Goal: Task Accomplishment & Management: Complete application form

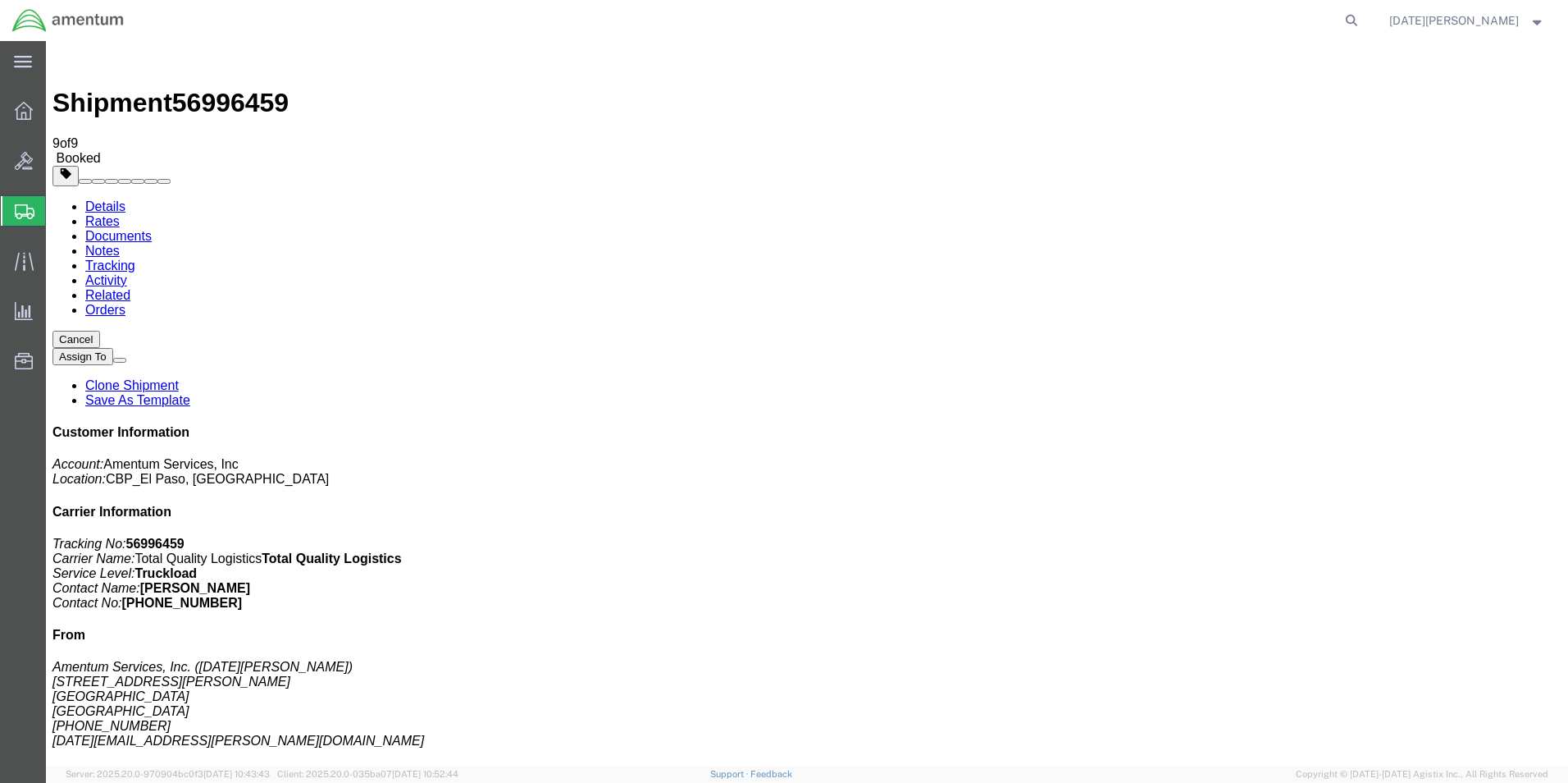
click at [0, 0] on span "Create from Template" at bounding box center [0, 0] width 0 height 0
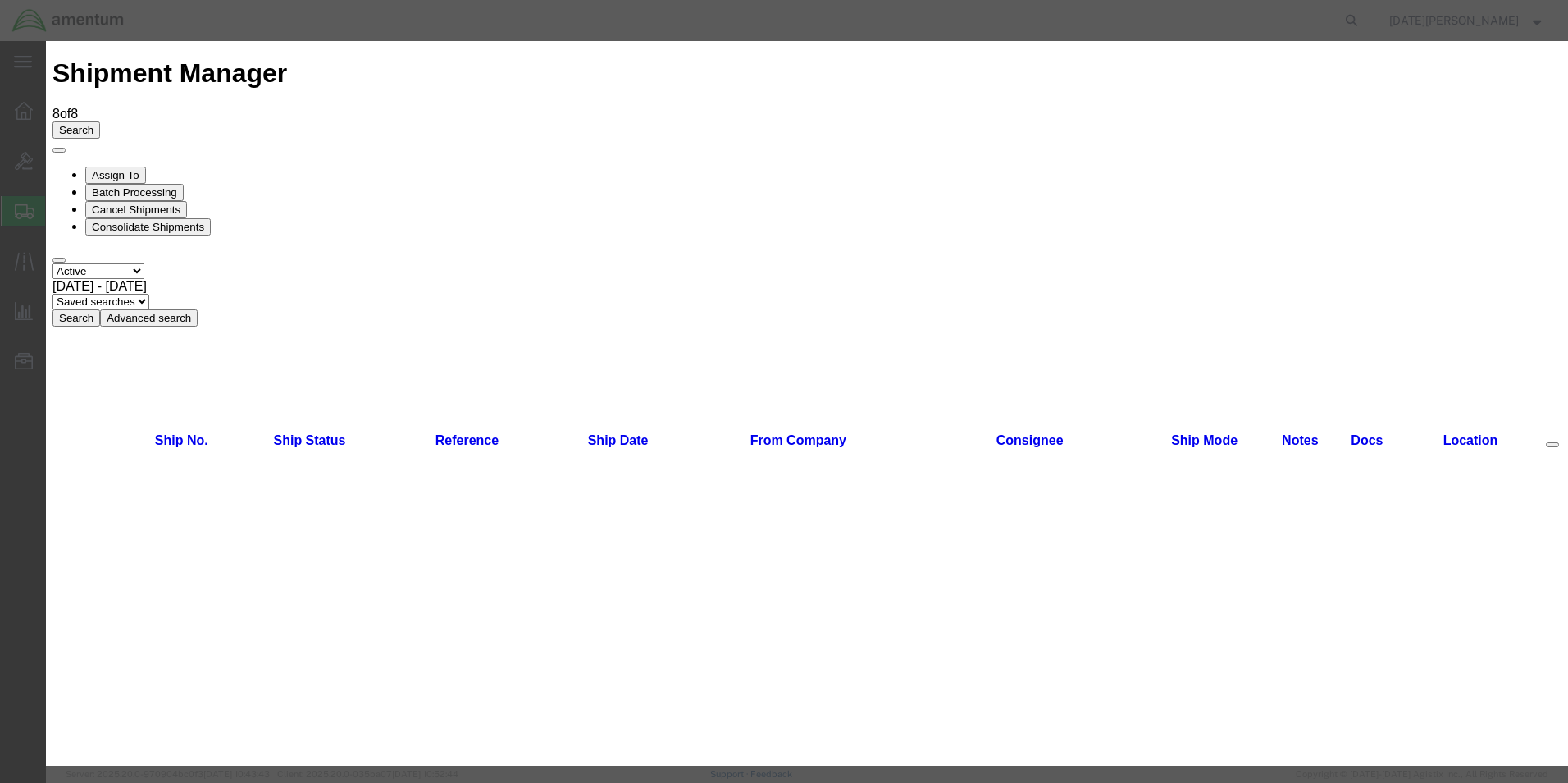
scroll to position [246, 0]
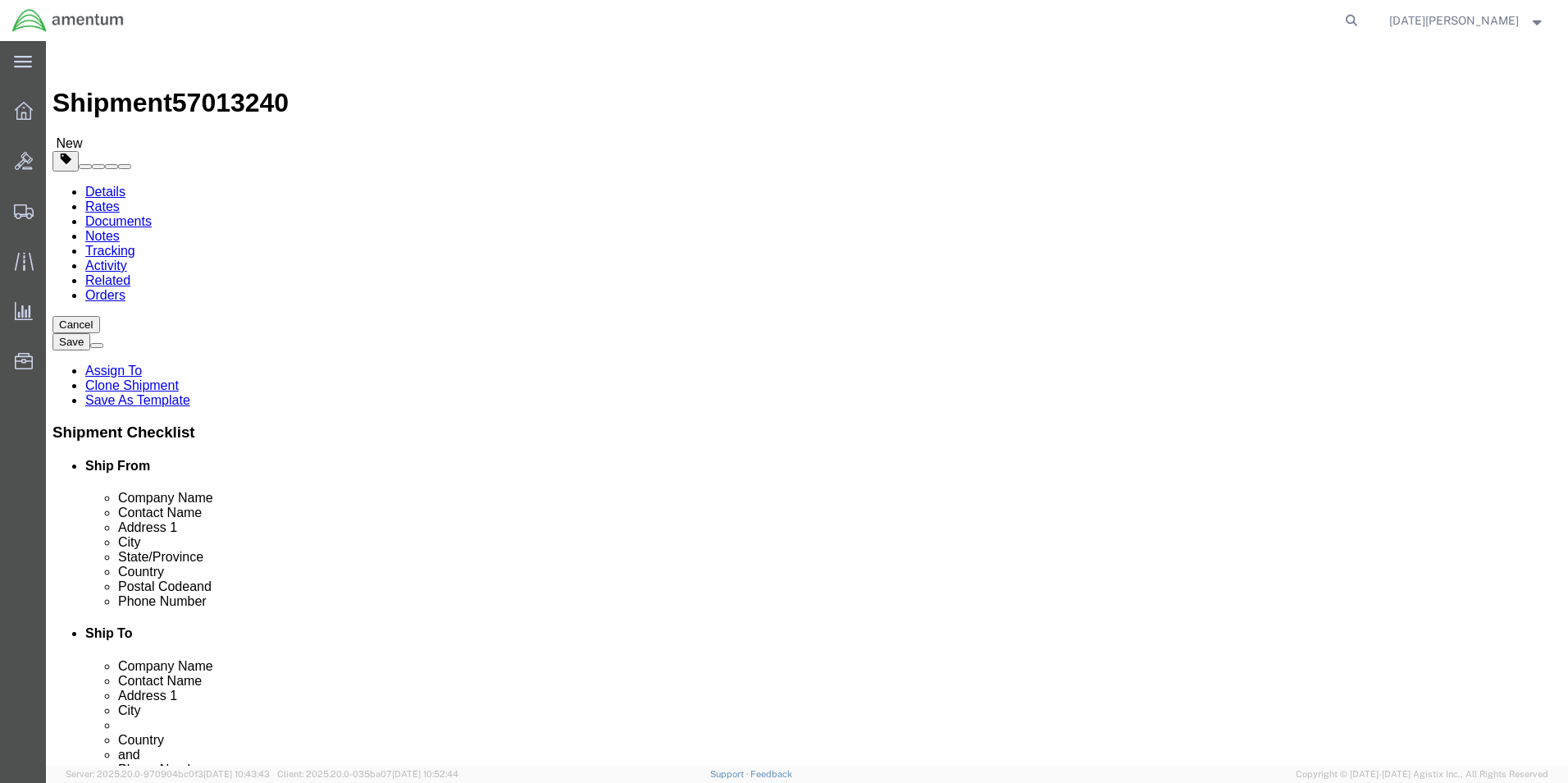
select select "49939"
select select "49933"
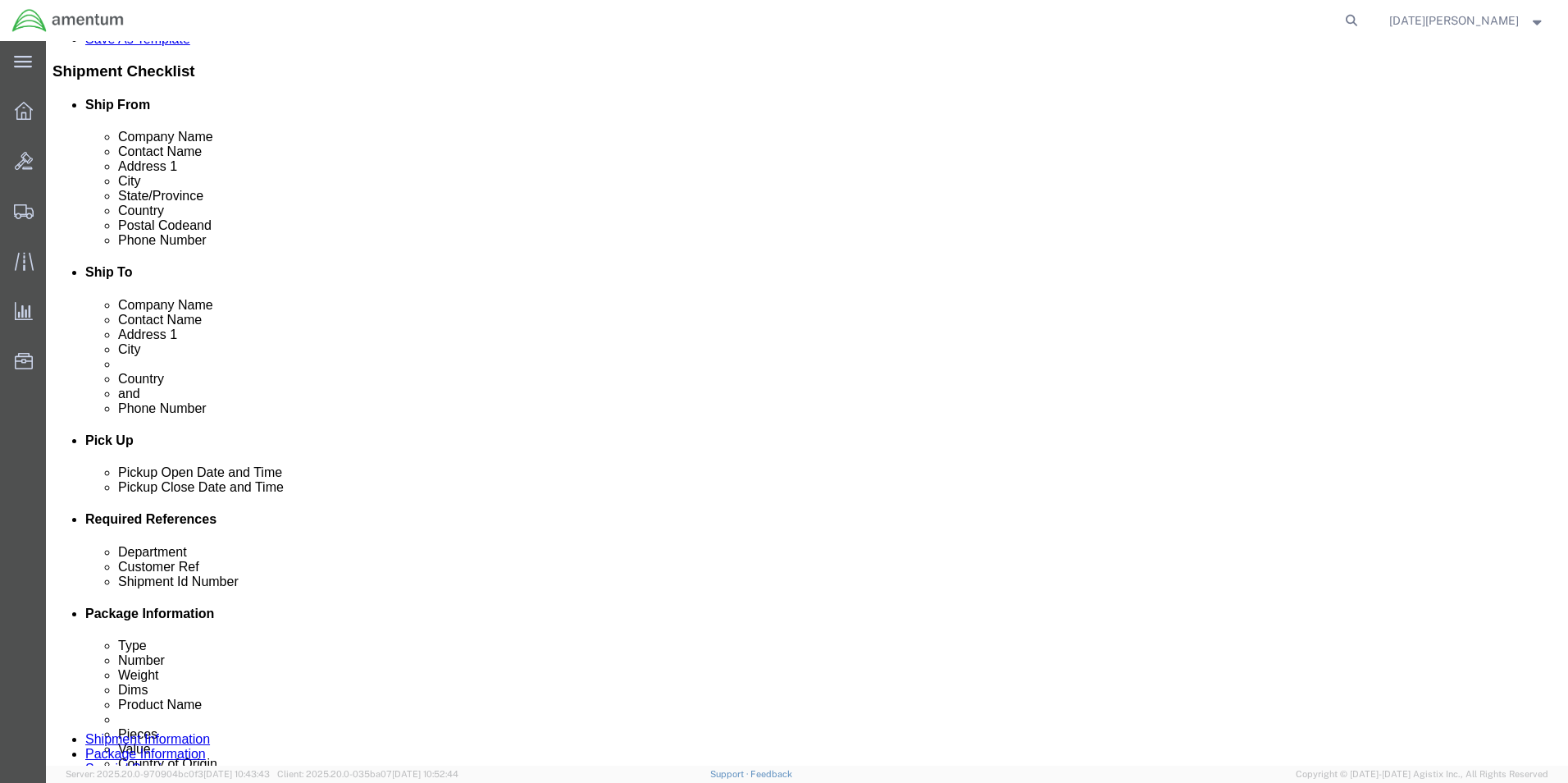
scroll to position [493, 0]
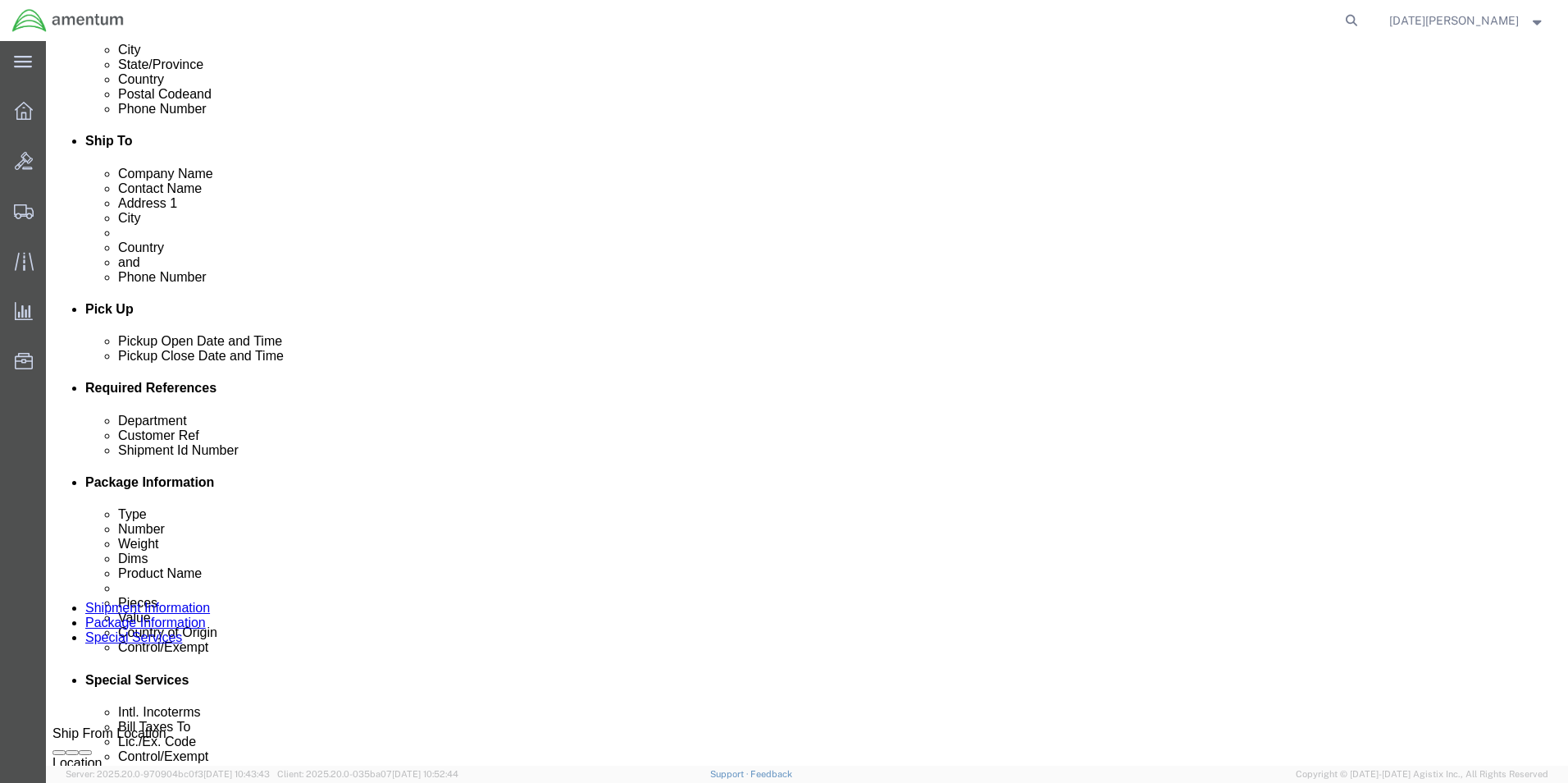
click input "text"
click input "cbp"
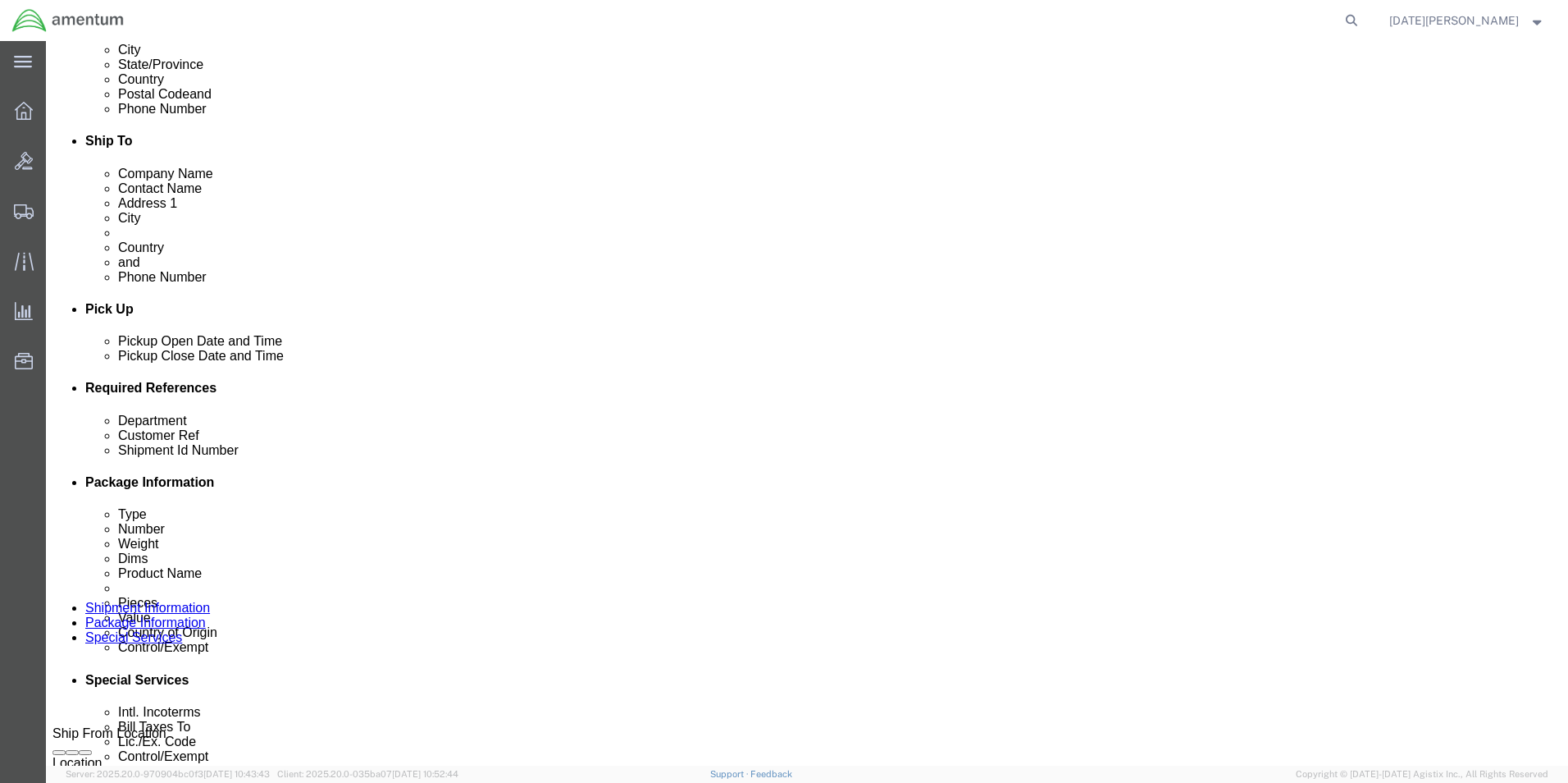
type input "CBP"
type input "573-007597"
paste input "573-007597"
type input "573-007597"
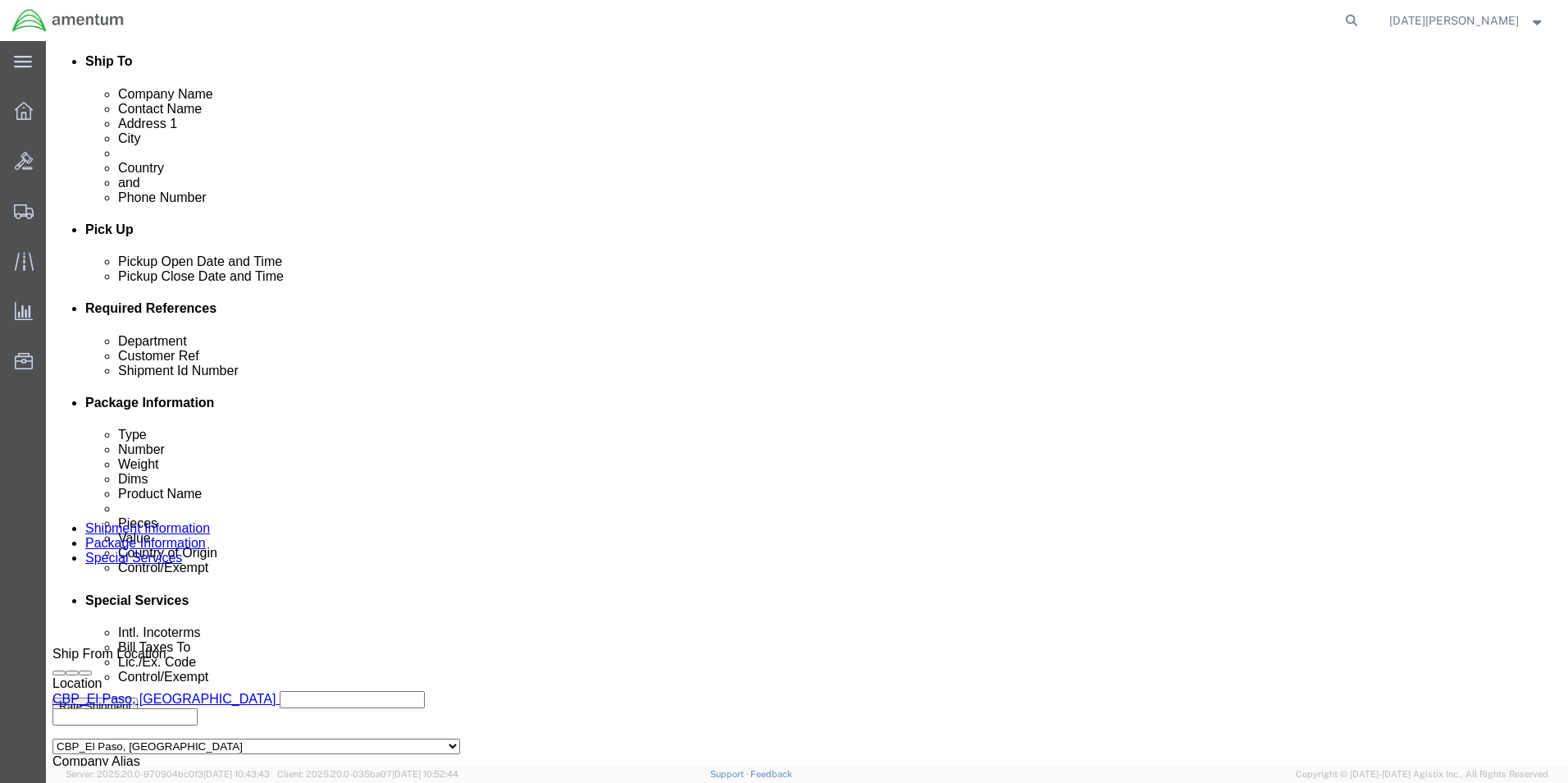
scroll to position [684, 0]
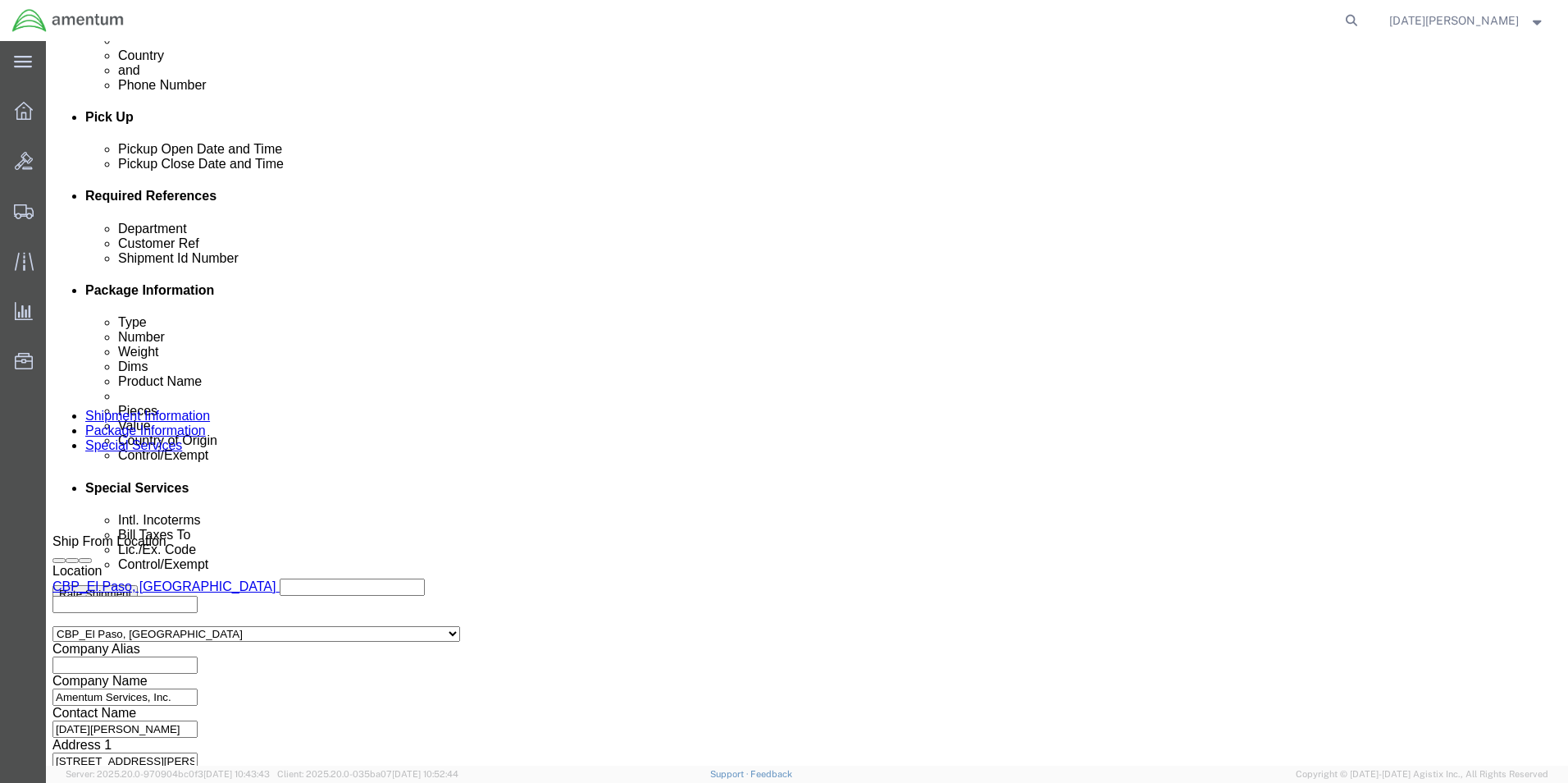
click button "Continue"
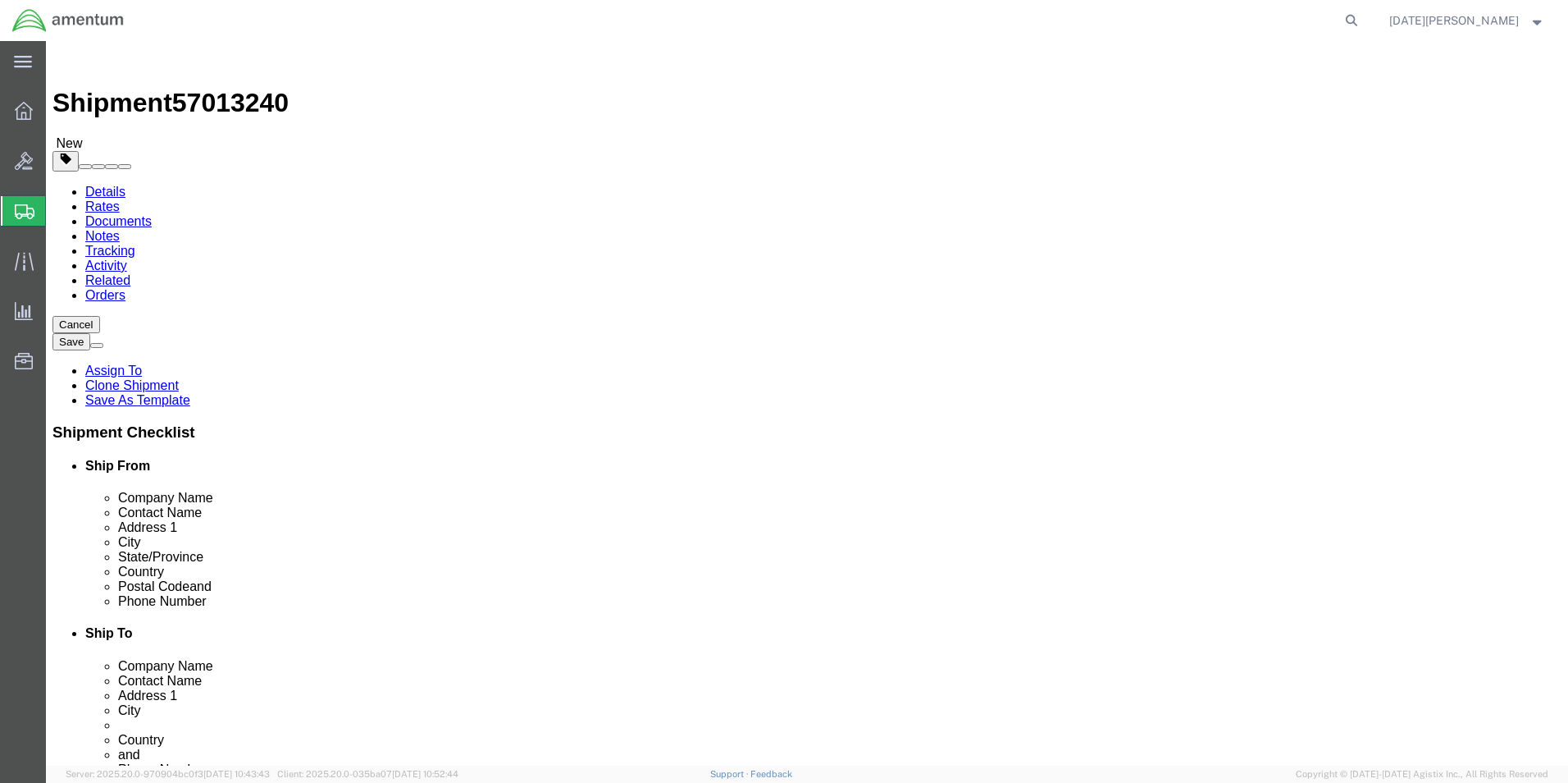
click input "5.00"
type input "18"
type input "12"
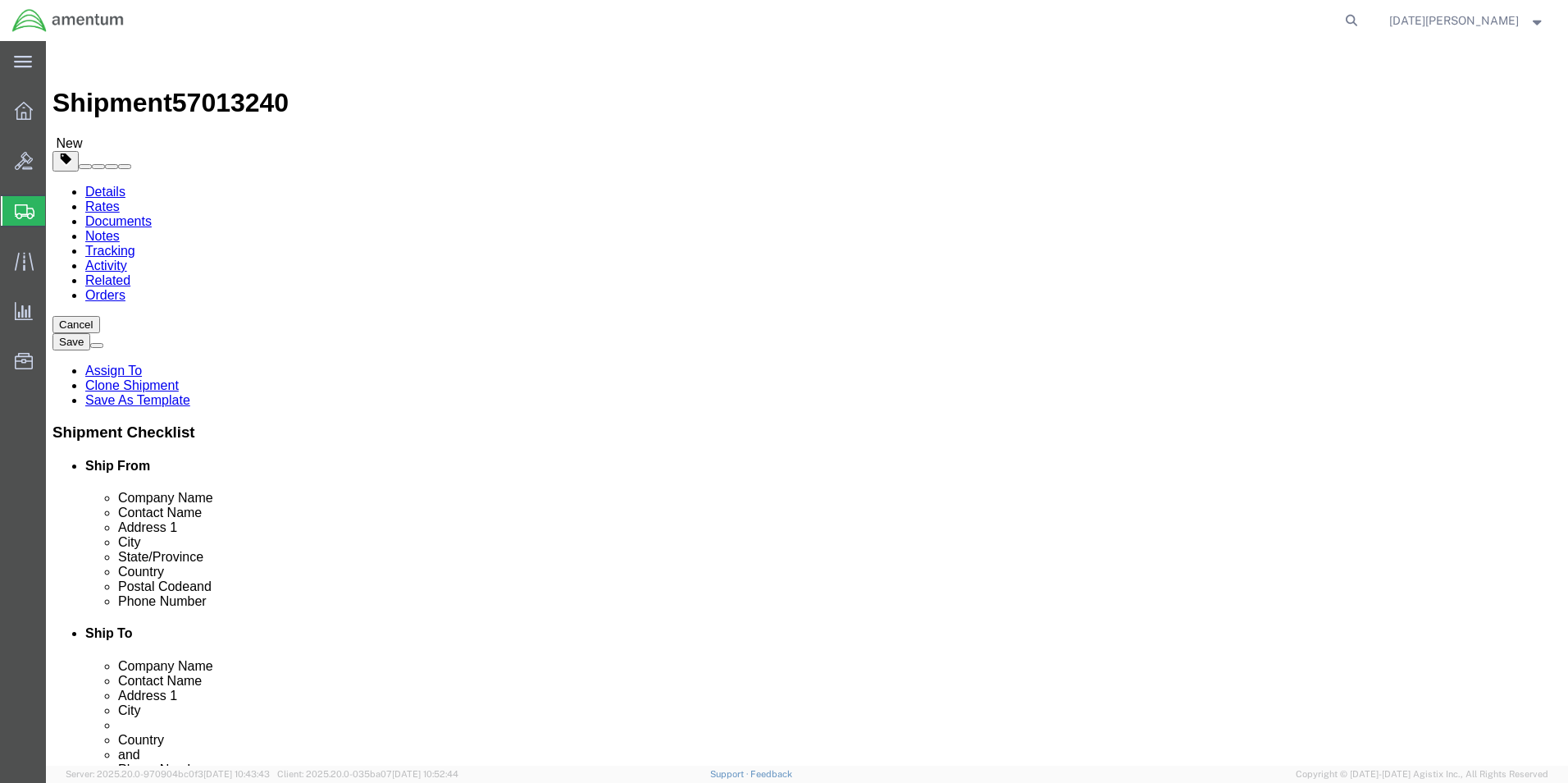
type input "24"
click dd "250.00 USD"
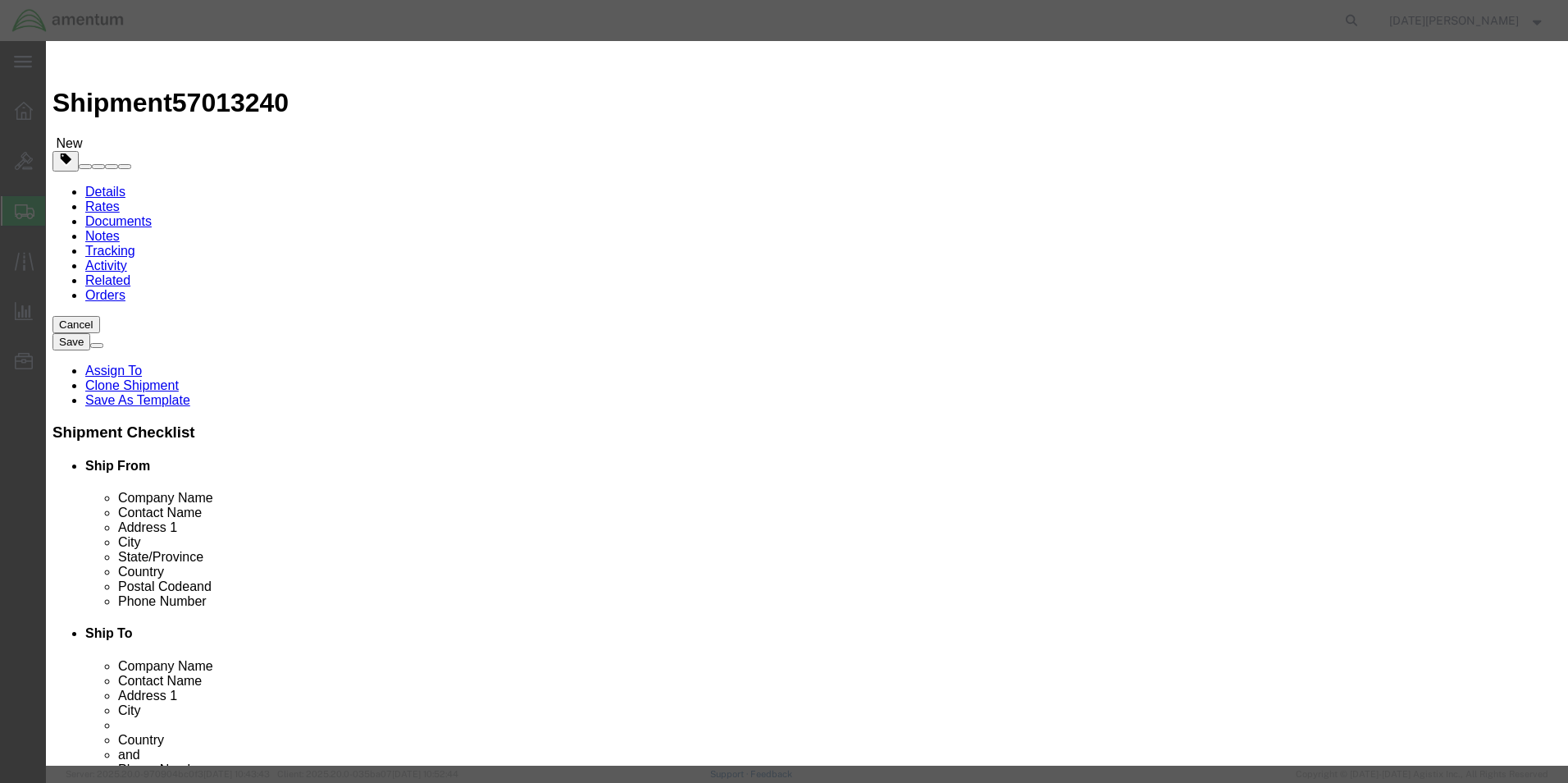
click input "a/c parts"
type input "EPR SHOP SUPPLIES"
type input "30"
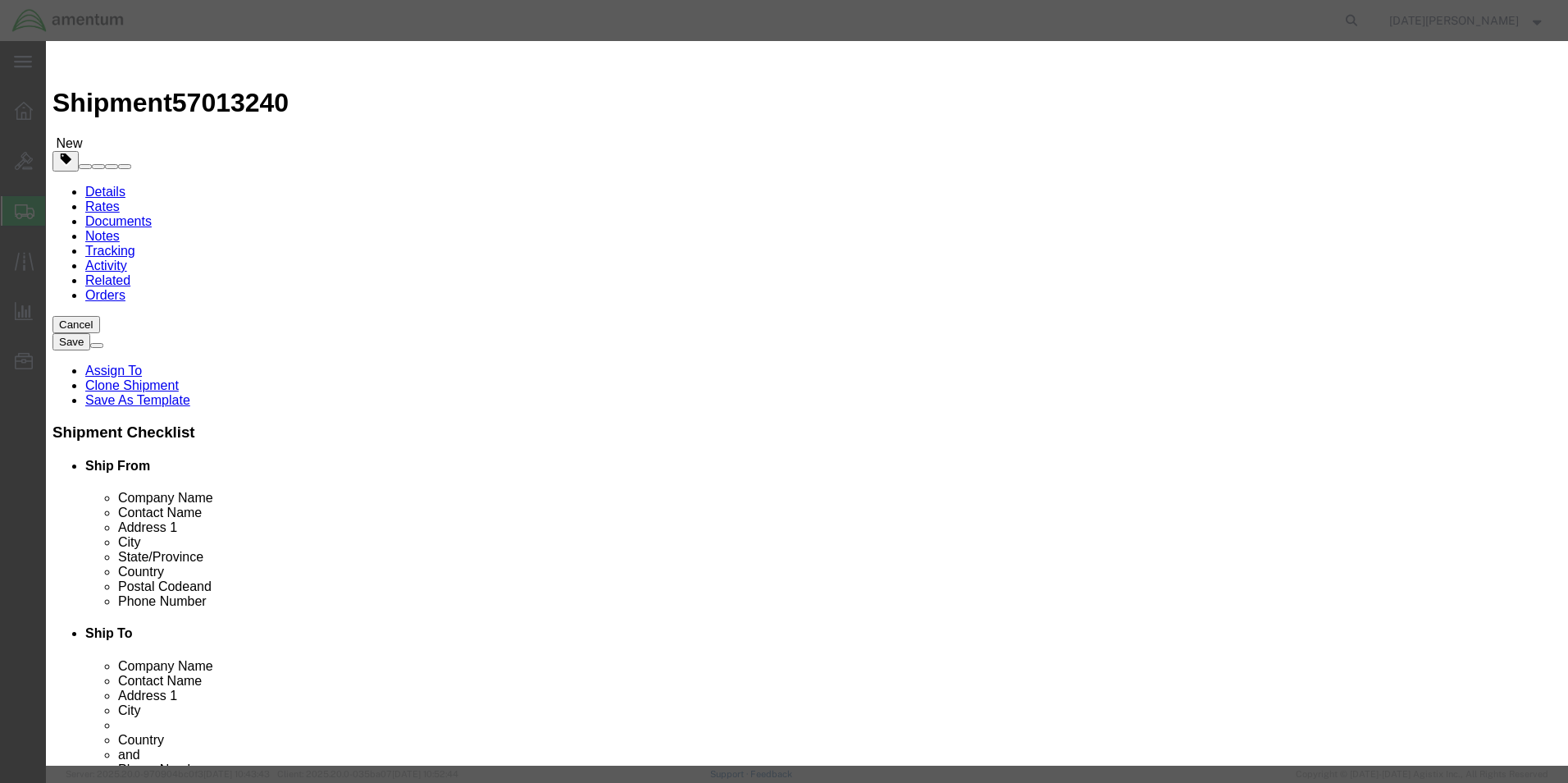
type input "3750"
type input "500"
select select "USD"
click button "Save & Close"
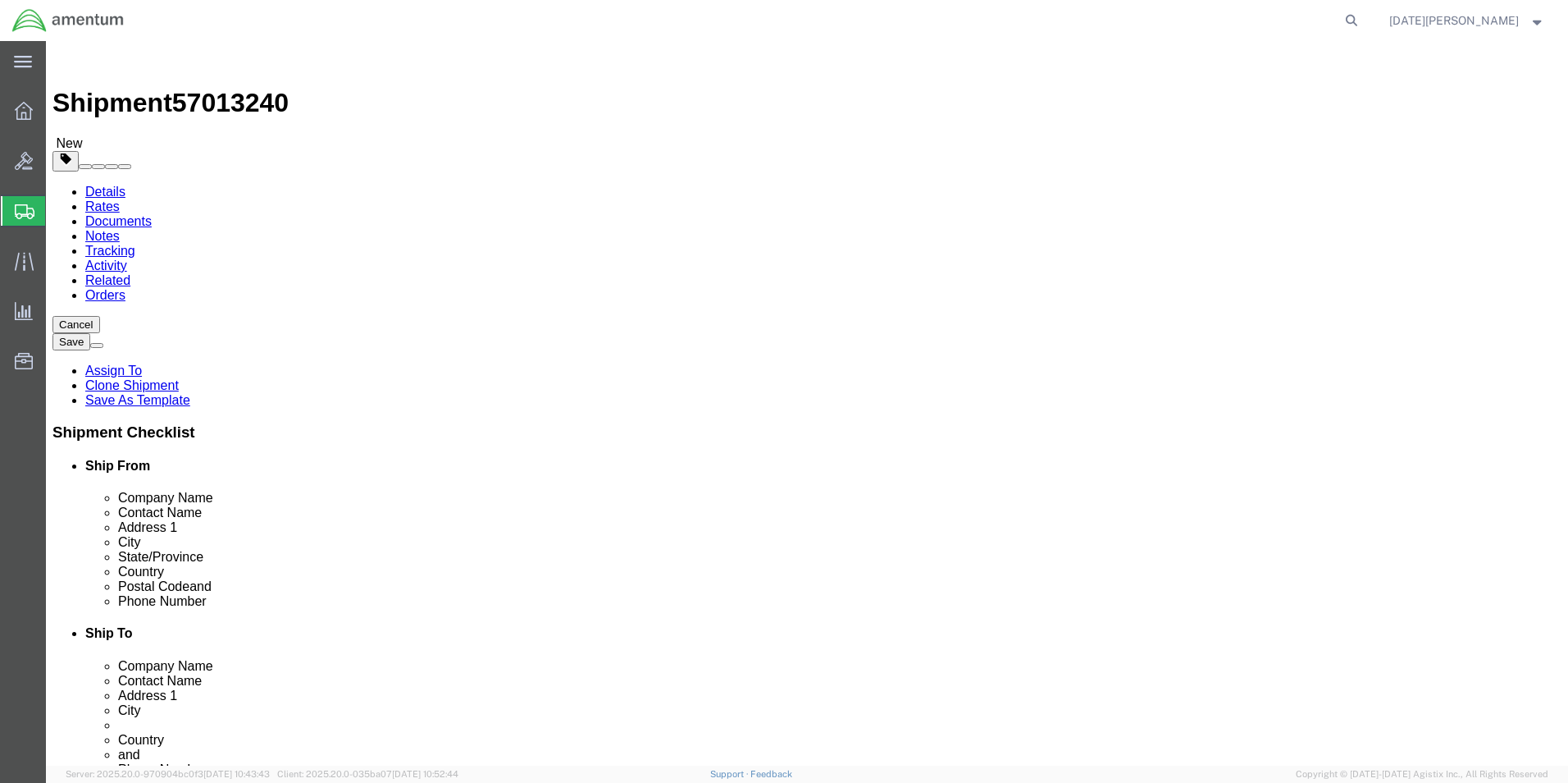
click button "Continue"
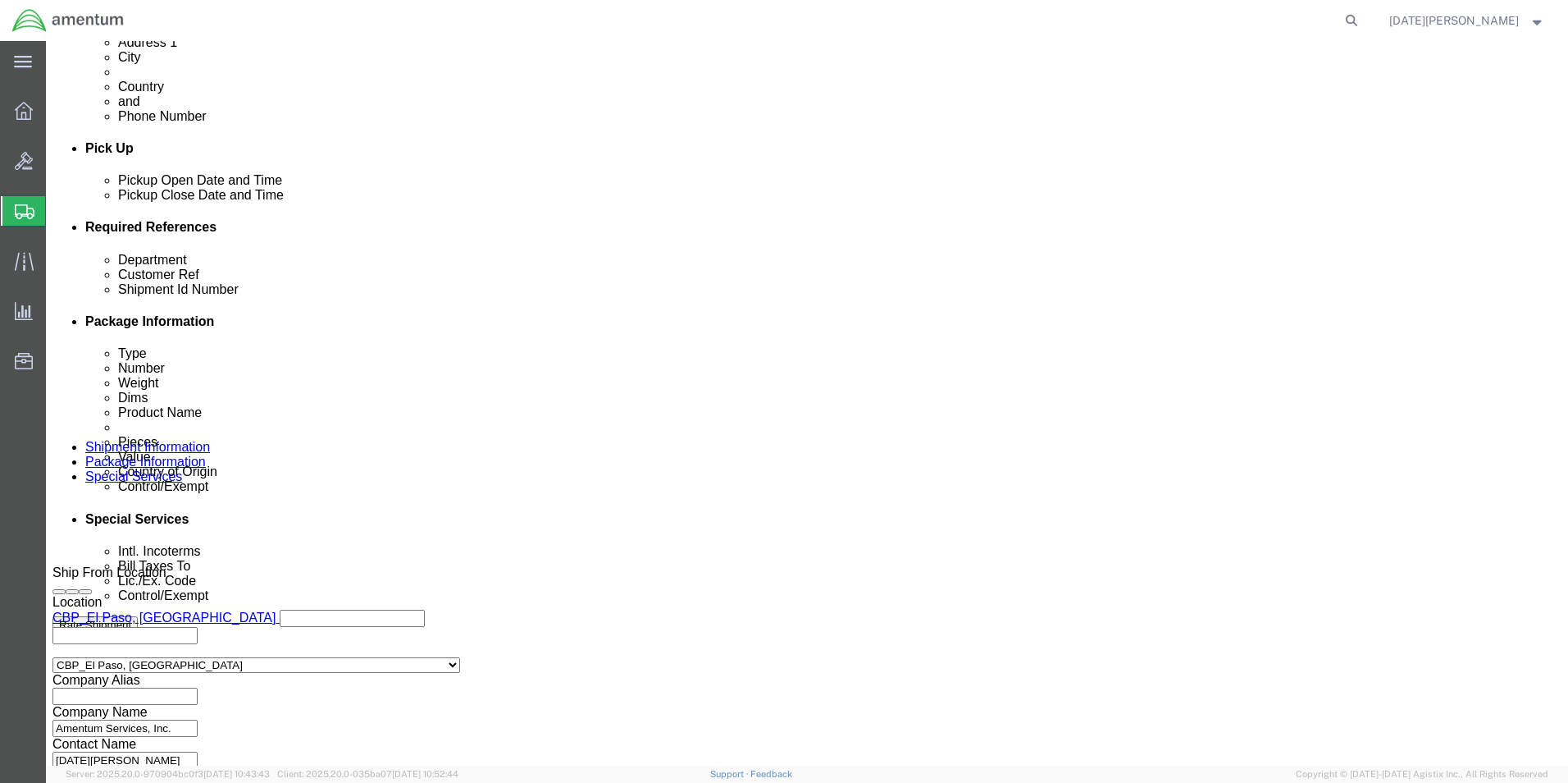
scroll to position [656, 0]
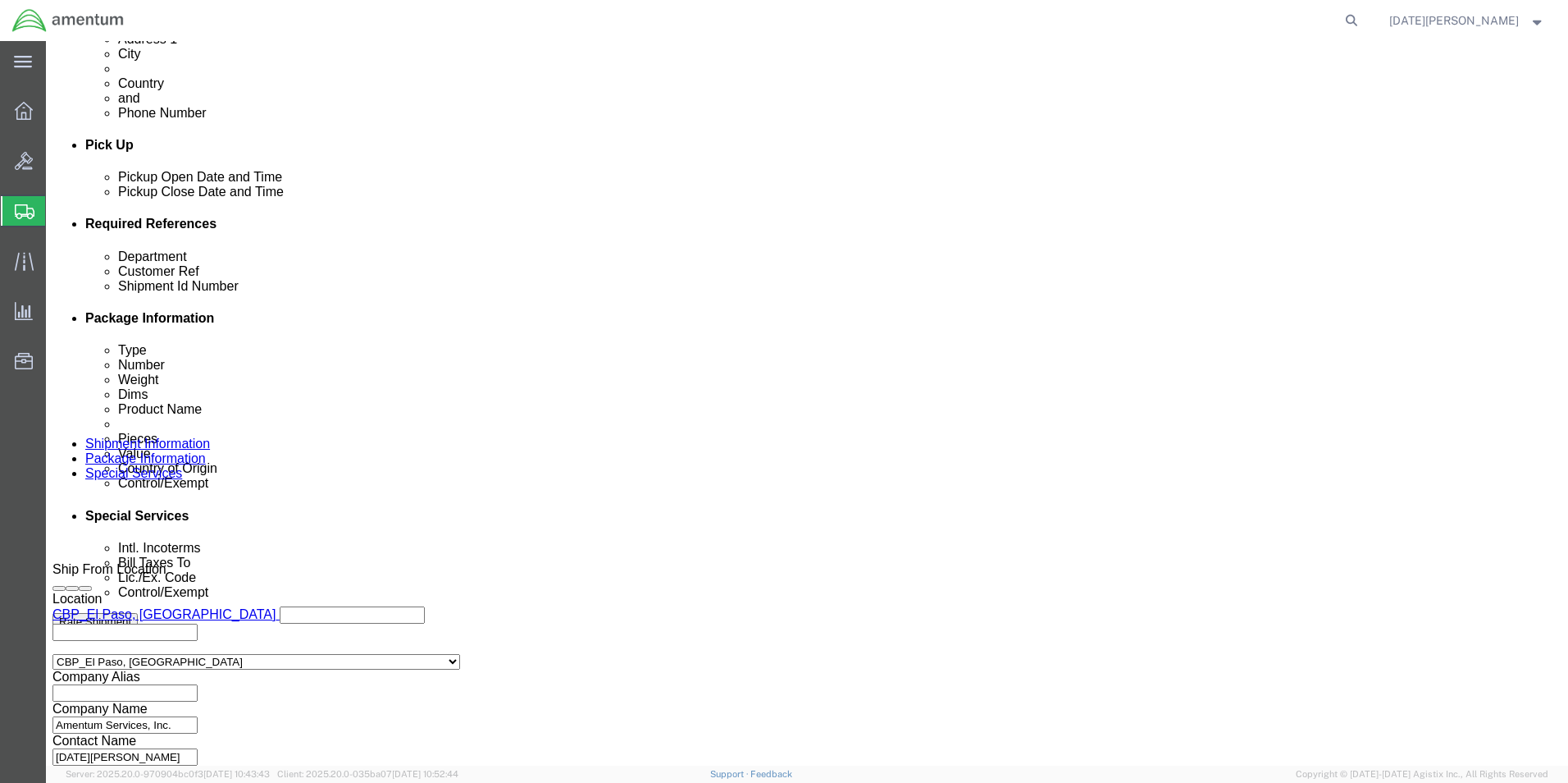
click select "Select Carriage Insurance Paid Carriage Paid To Cost and Freight Cost Insurance…"
select select "DDP"
click select "Select Carriage Insurance Paid Carriage Paid To Cost and Freight Cost Insurance…"
select select "SHIP"
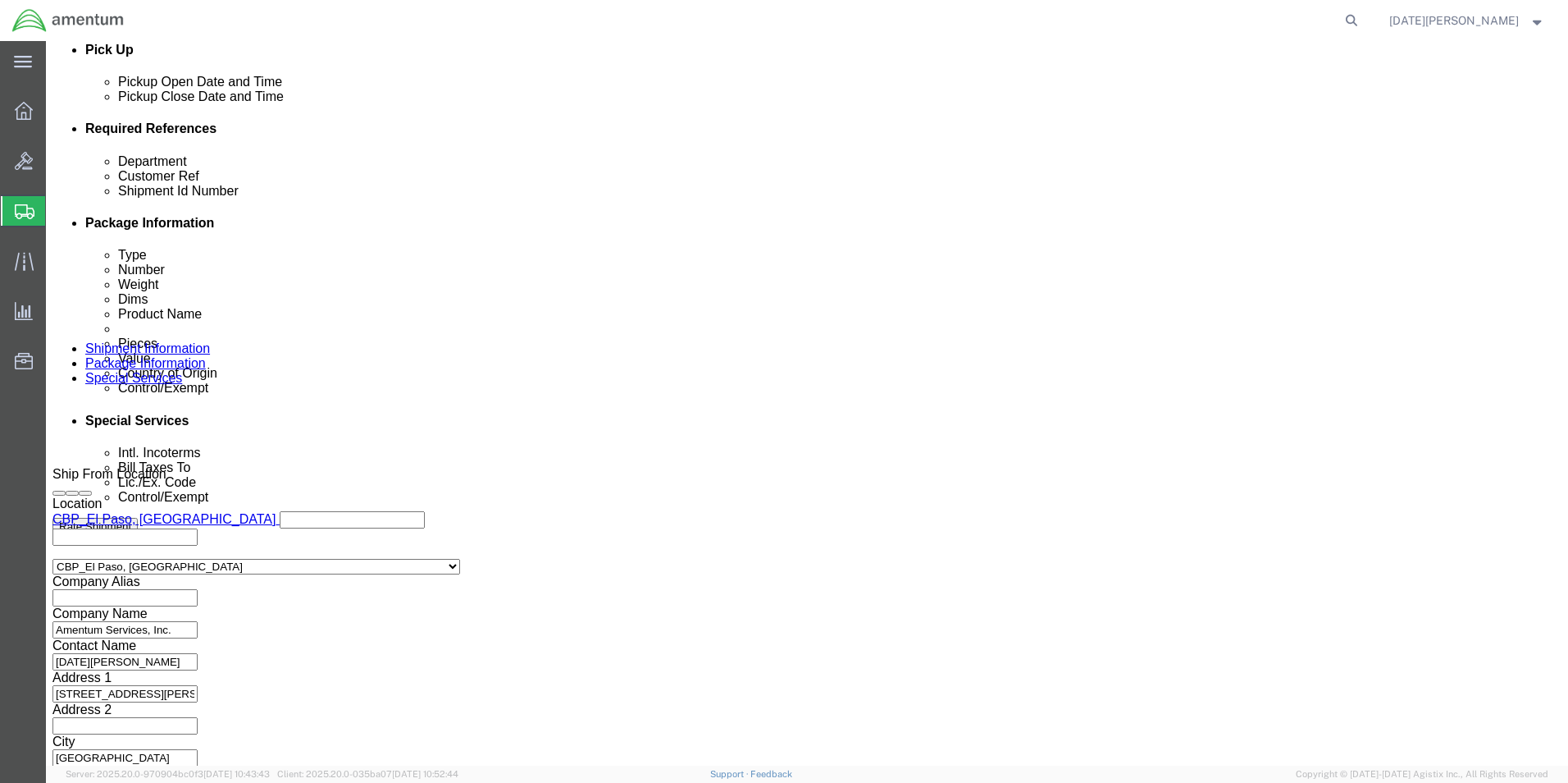
scroll to position [1067, 0]
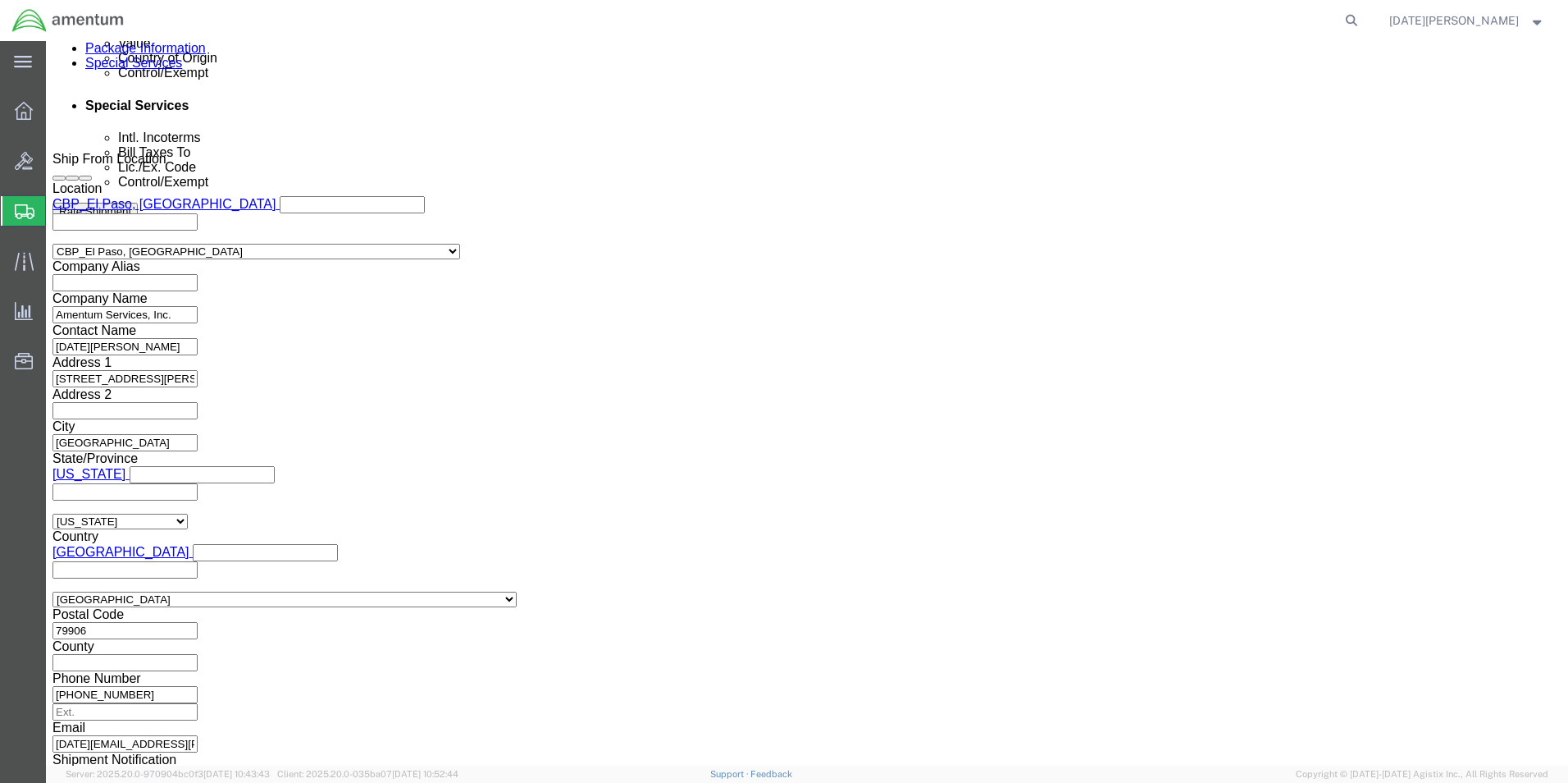
click button "Rate Shipment"
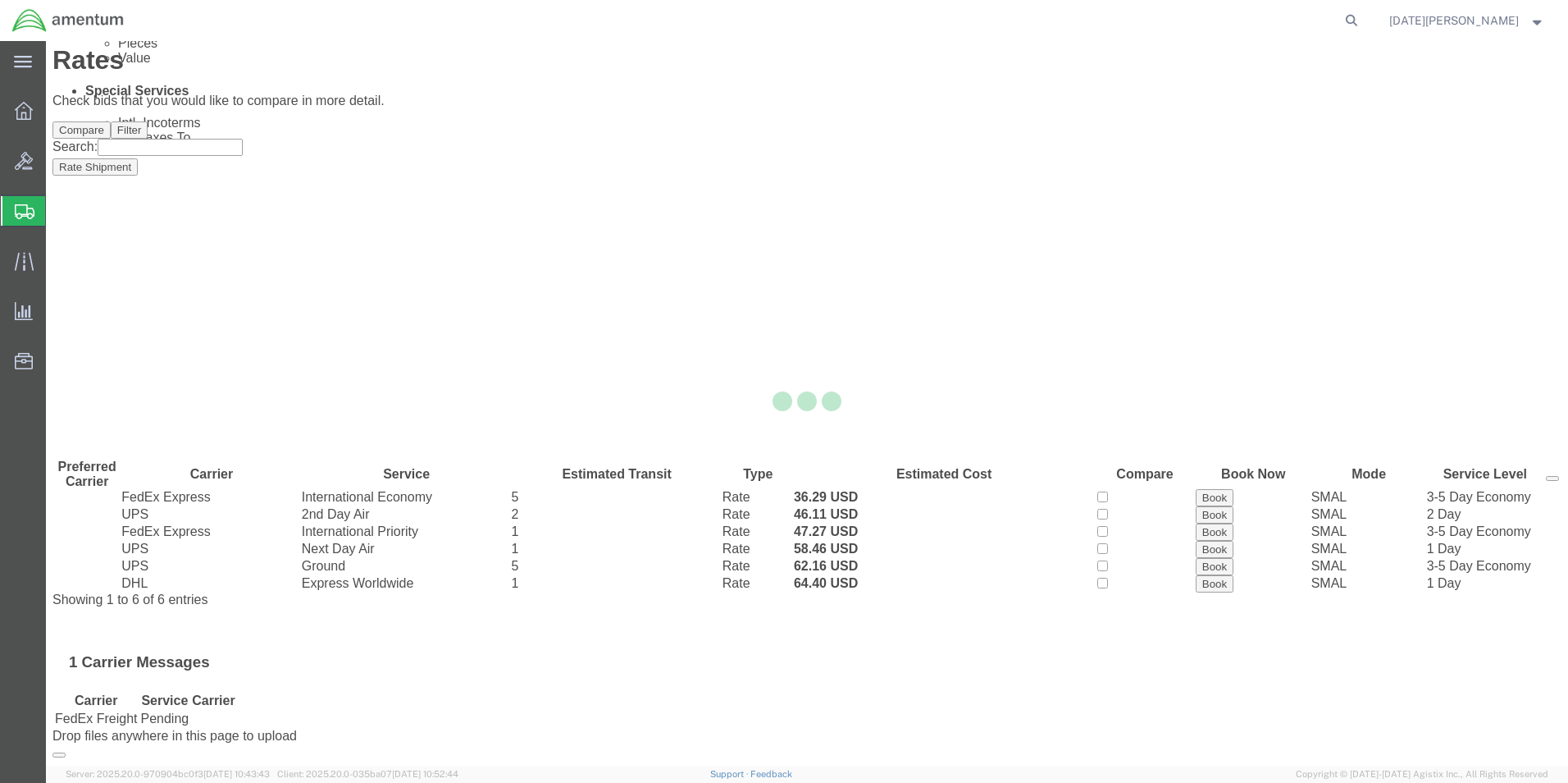
scroll to position [0, 0]
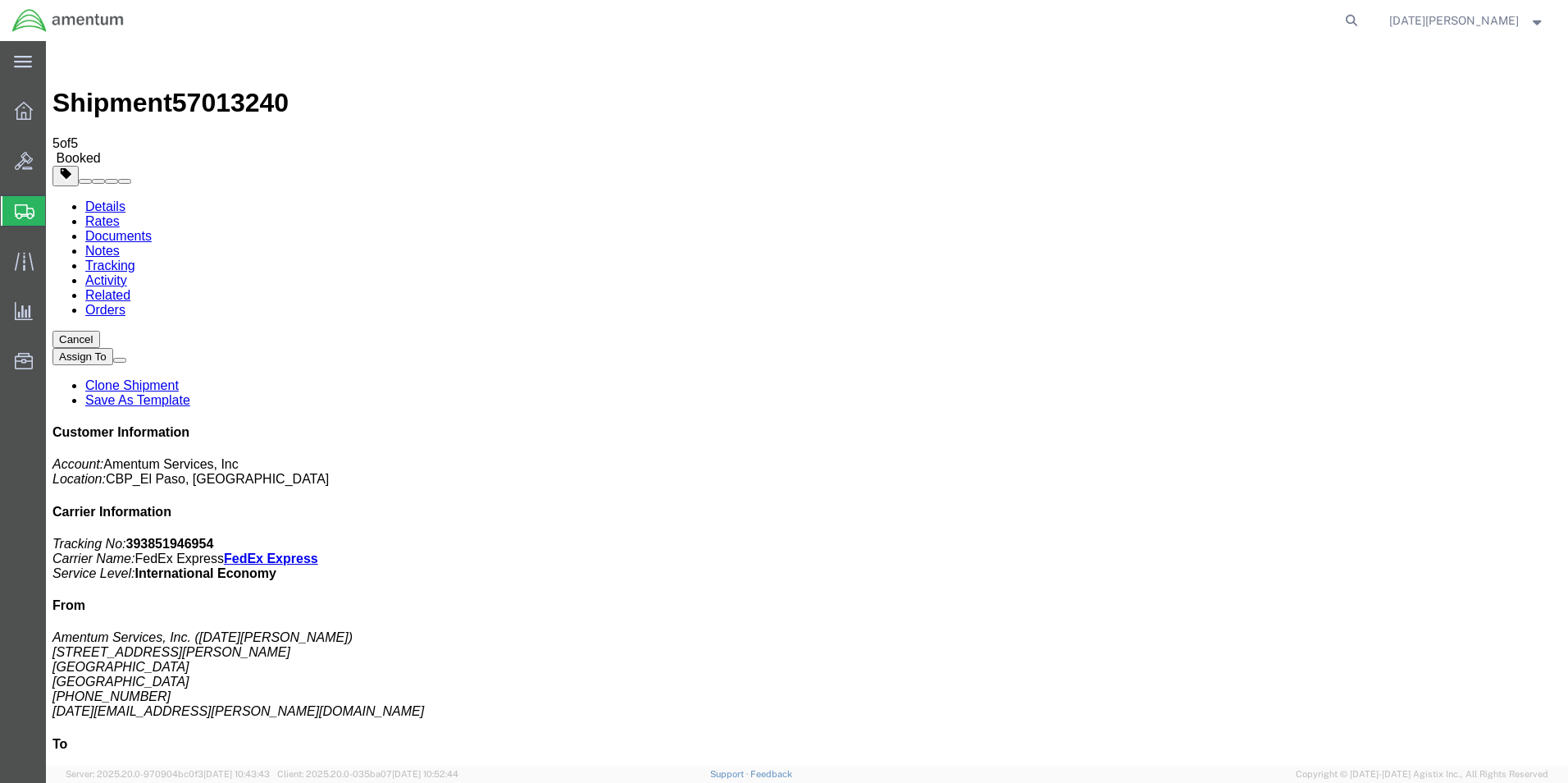
drag, startPoint x: 687, startPoint y: 352, endPoint x: 982, endPoint y: 246, distance: 313.5
drag, startPoint x: 678, startPoint y: 286, endPoint x: 621, endPoint y: 362, distance: 95.0
drag, startPoint x: 685, startPoint y: 261, endPoint x: 650, endPoint y: 275, distance: 37.7
